Goal: Obtain resource: Obtain resource

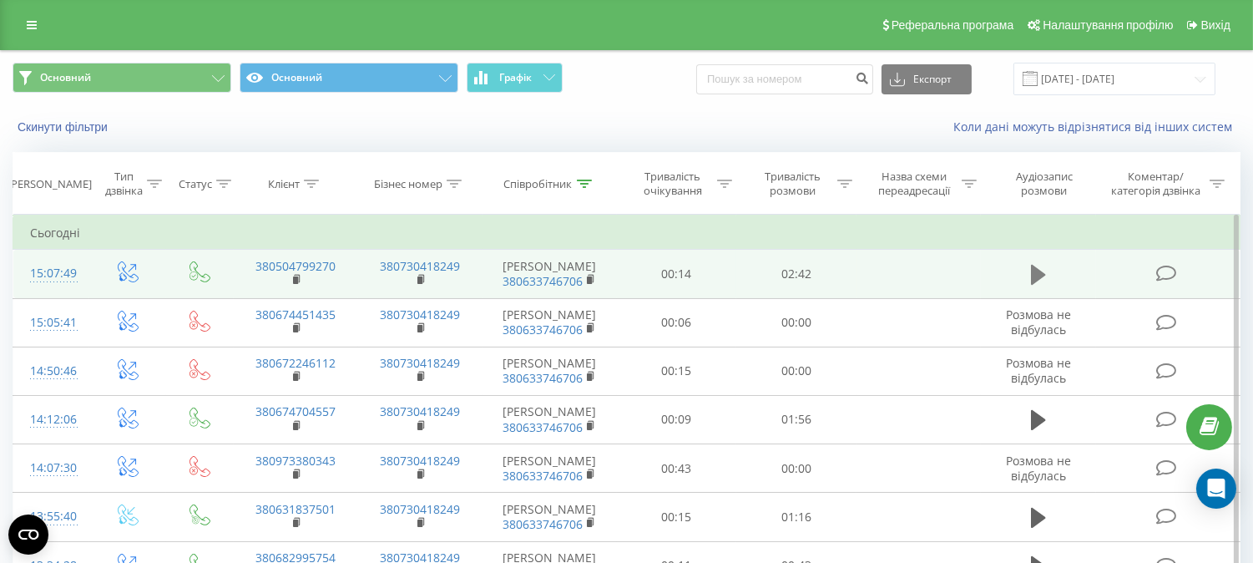
click at [1043, 280] on icon at bounding box center [1038, 275] width 15 height 20
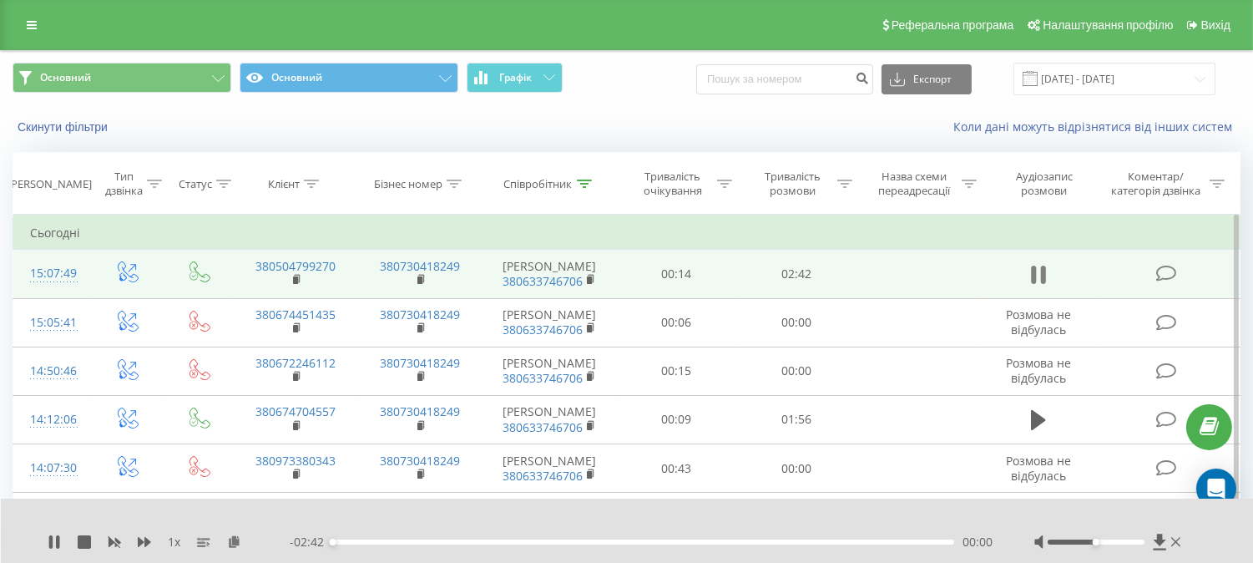
click at [1039, 284] on icon at bounding box center [1038, 274] width 15 height 23
click at [235, 547] on icon at bounding box center [234, 541] width 14 height 12
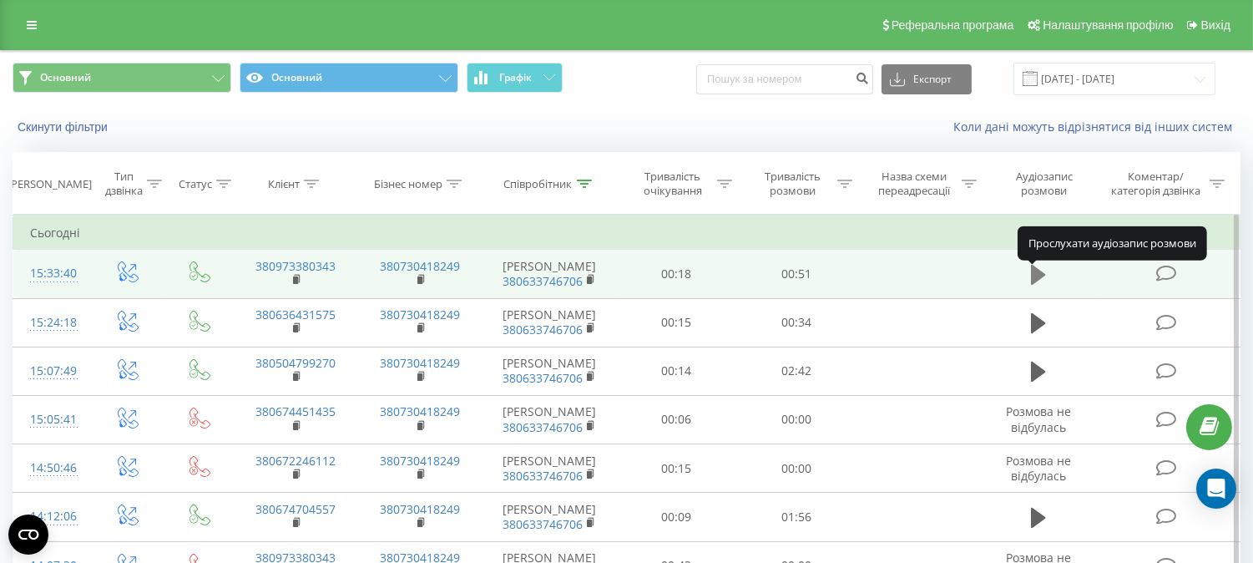
click at [1035, 285] on icon at bounding box center [1038, 275] width 15 height 20
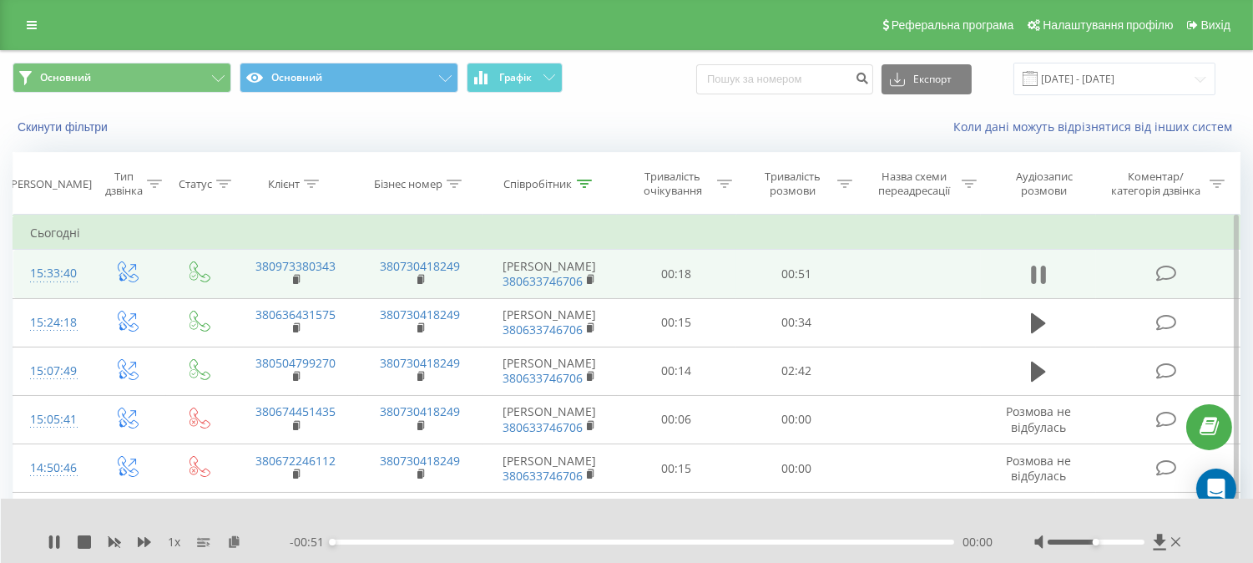
click at [1042, 284] on icon at bounding box center [1043, 274] width 5 height 18
click at [232, 536] on icon at bounding box center [234, 541] width 14 height 12
